Goal: Task Accomplishment & Management: Manage account settings

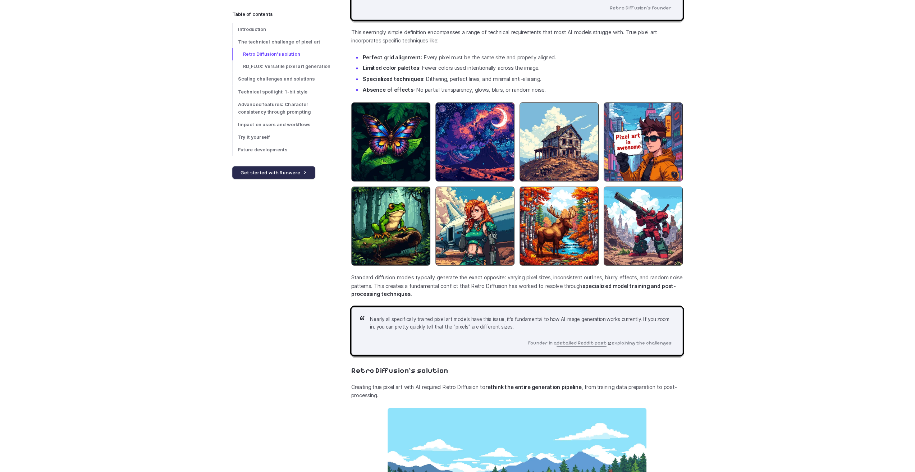
scroll to position [612, 0]
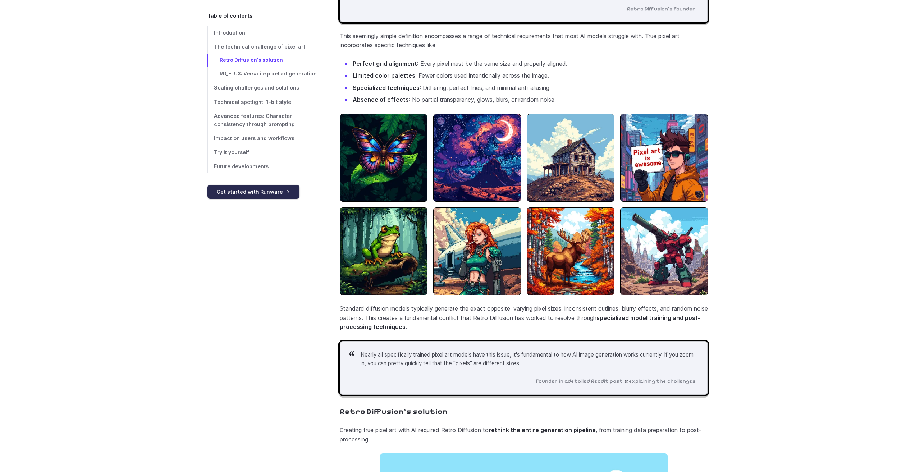
click at [285, 188] on link "Get started with Runware" at bounding box center [253, 192] width 92 height 14
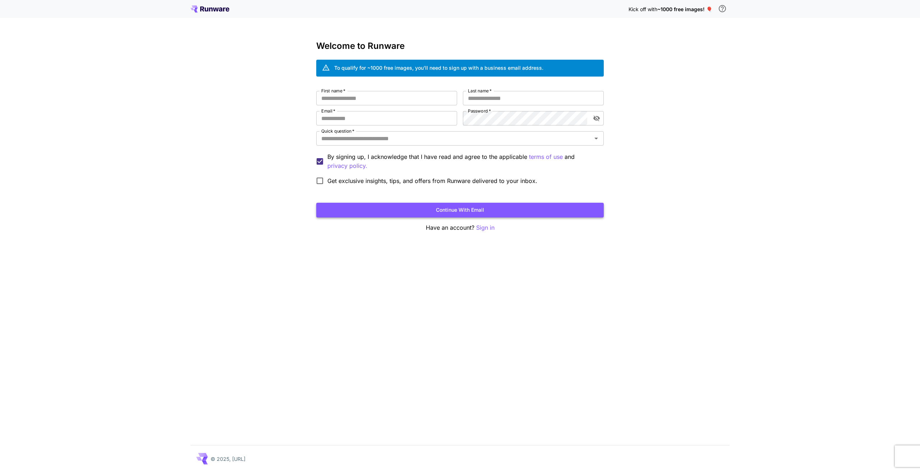
click at [480, 210] on button "Continue with email" at bounding box center [460, 210] width 288 height 15
click at [346, 100] on input "First name   *" at bounding box center [386, 98] width 141 height 14
click at [356, 100] on input "First name   *" at bounding box center [386, 98] width 141 height 14
click at [328, 117] on input "Email   *" at bounding box center [386, 118] width 141 height 14
click at [472, 210] on button "Continue with email" at bounding box center [460, 210] width 288 height 15
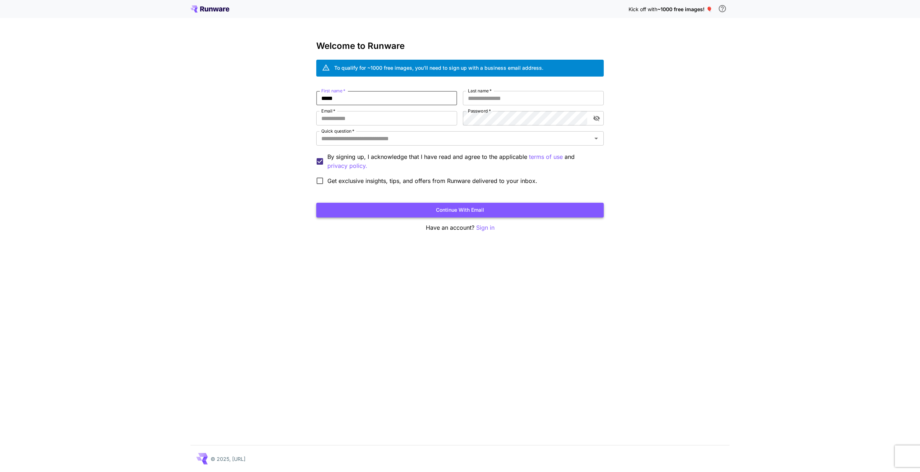
type input "*****"
type input "**********"
click at [431, 138] on input "Quick question   *" at bounding box center [454, 138] width 271 height 10
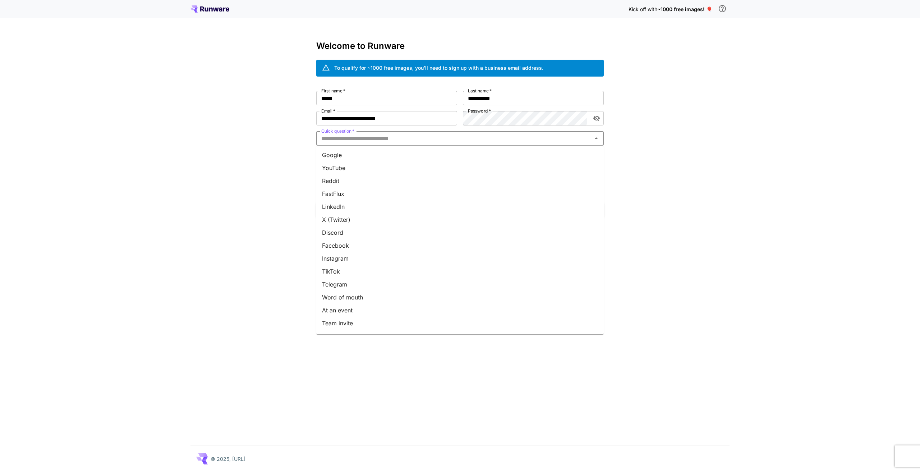
click at [337, 183] on li "Reddit" at bounding box center [460, 180] width 288 height 13
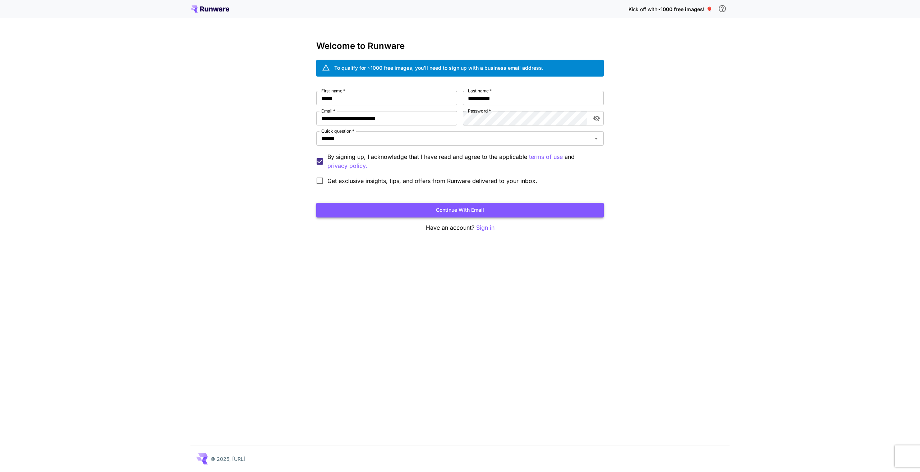
click at [483, 213] on button "Continue with email" at bounding box center [460, 210] width 288 height 15
click at [524, 217] on button "Continue with email" at bounding box center [460, 210] width 288 height 15
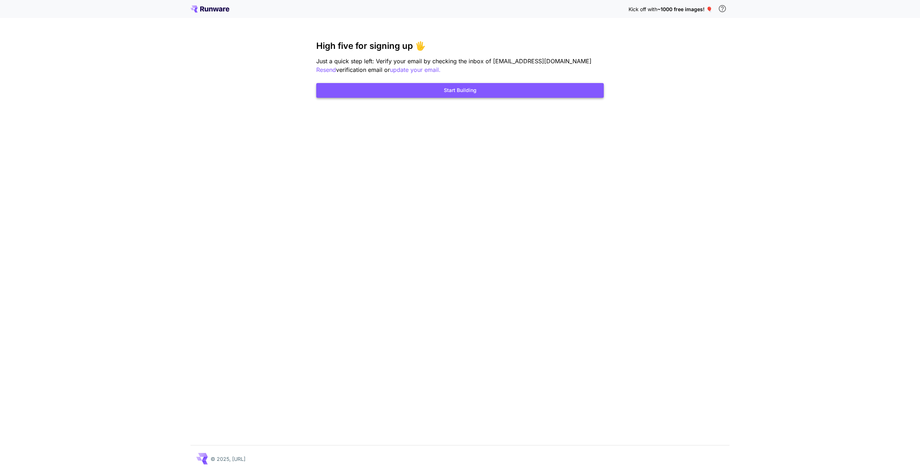
click at [489, 91] on button "Start Building" at bounding box center [460, 90] width 288 height 15
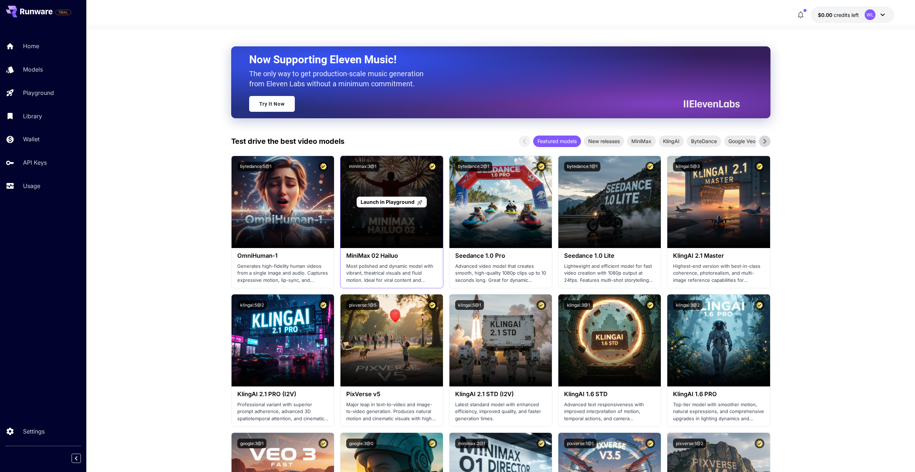
scroll to position [36, 0]
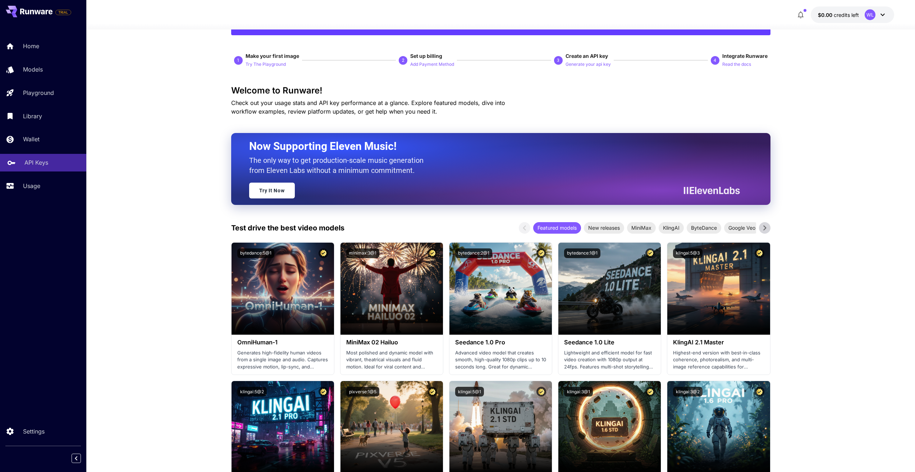
click at [37, 162] on p "API Keys" at bounding box center [36, 162] width 24 height 9
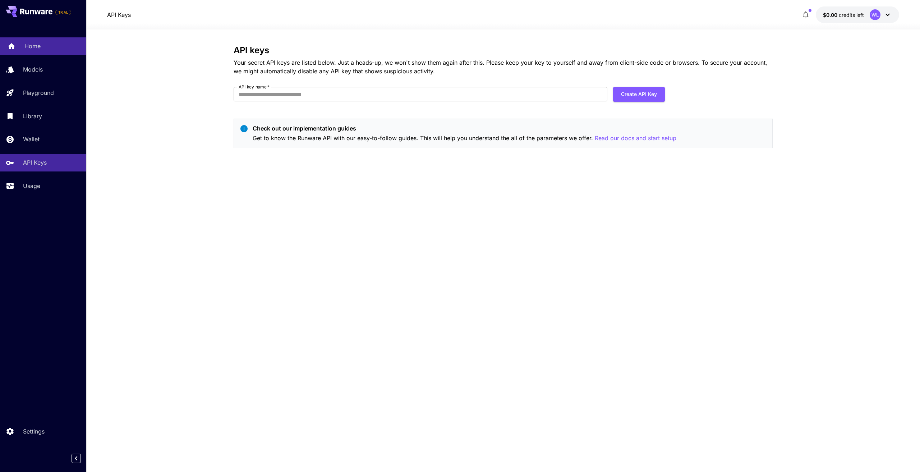
click at [28, 46] on p "Home" at bounding box center [32, 46] width 16 height 9
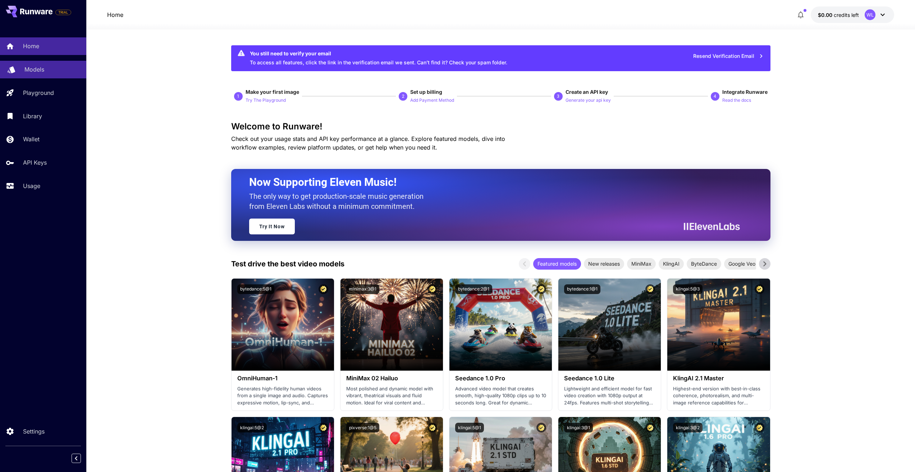
click at [31, 67] on p "Models" at bounding box center [34, 69] width 20 height 9
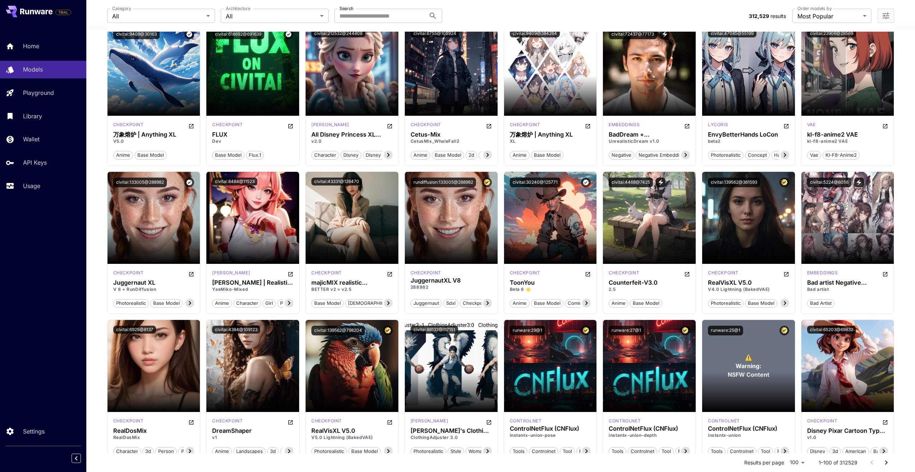
scroll to position [1582, 0]
